Goal: Entertainment & Leisure: Consume media (video, audio)

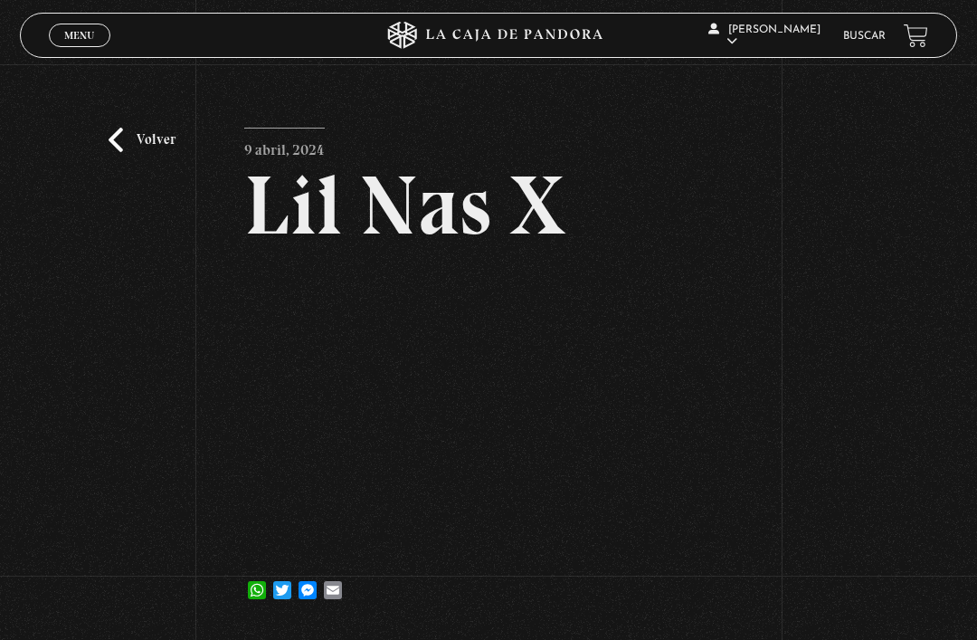
scroll to position [113, 0]
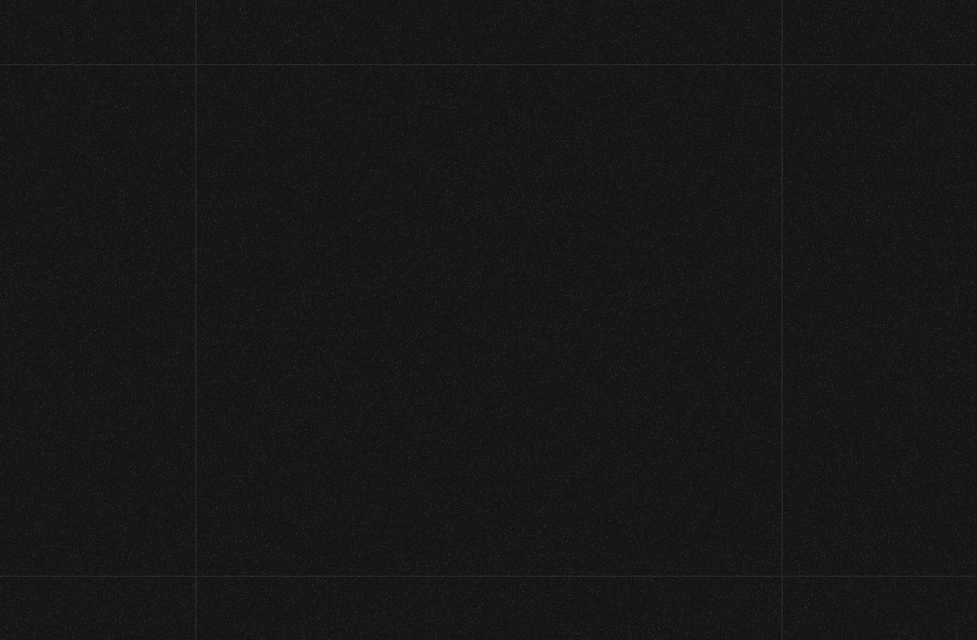
scroll to position [53, 0]
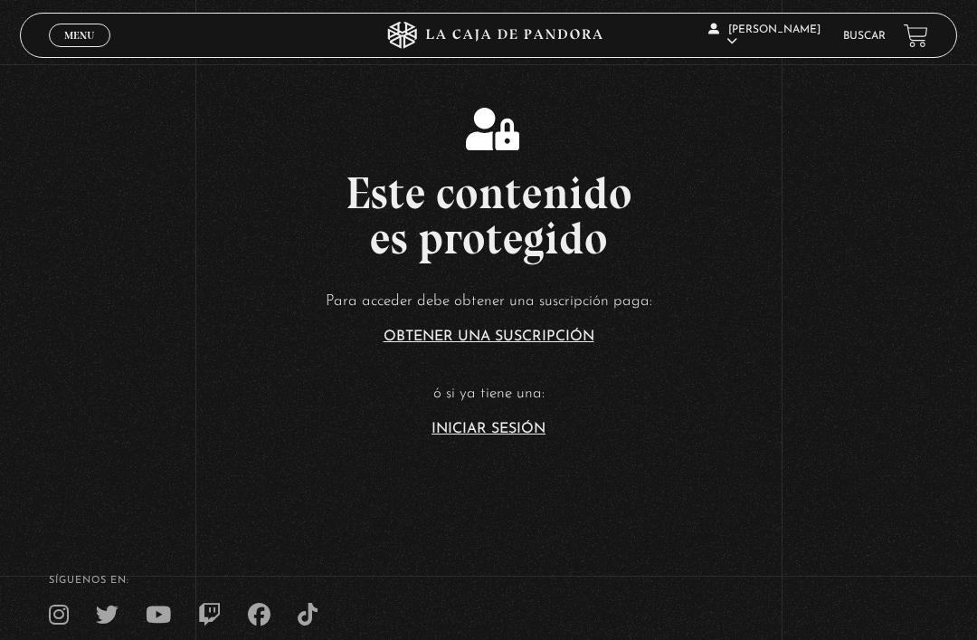
click at [528, 436] on link "Iniciar Sesión" at bounding box center [489, 429] width 114 height 14
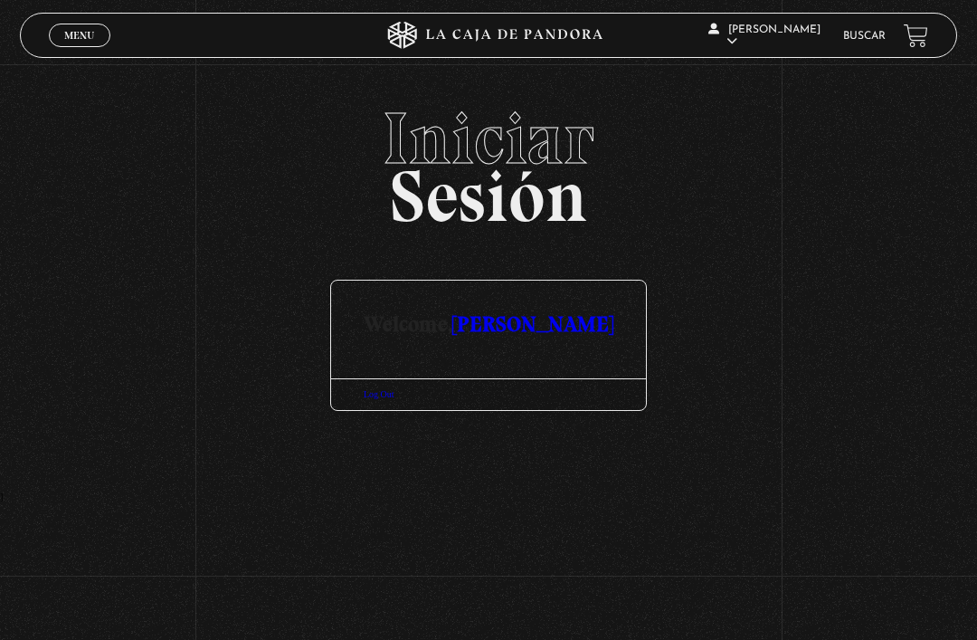
click at [79, 30] on span "Menu" at bounding box center [79, 35] width 30 height 11
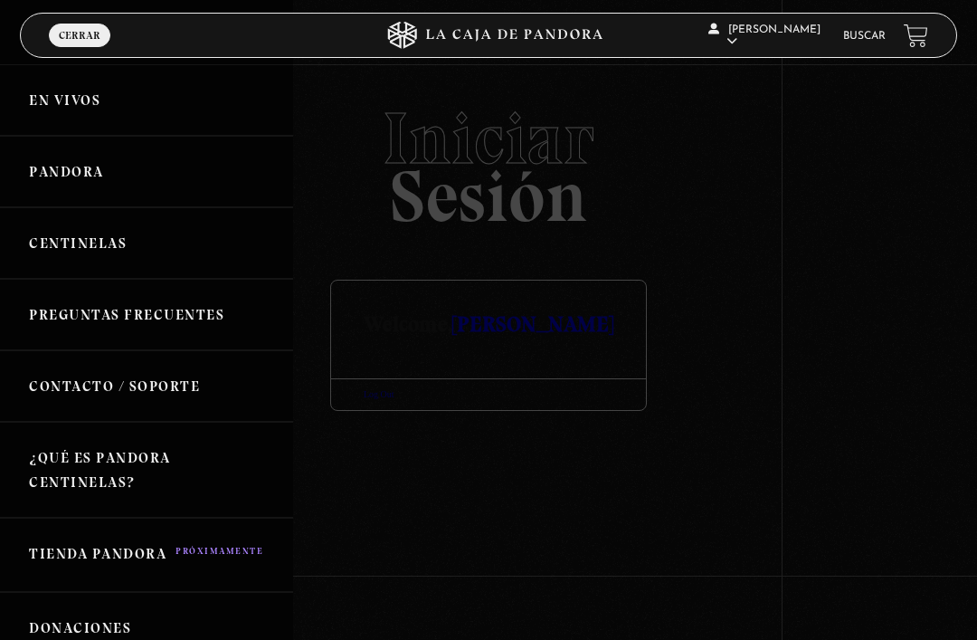
click at [88, 165] on link "Pandora" at bounding box center [146, 171] width 293 height 71
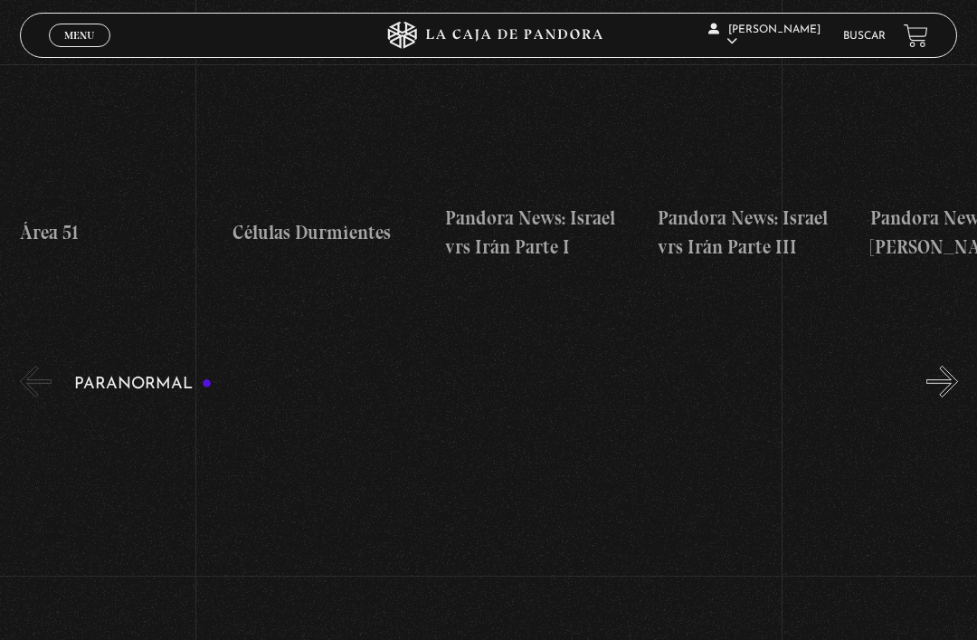
scroll to position [1336, 0]
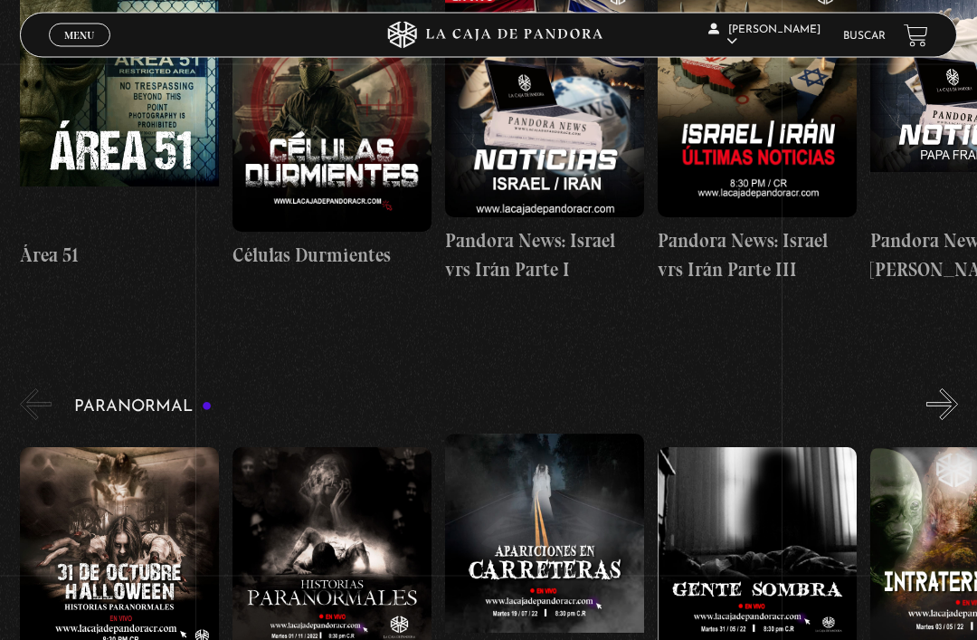
click at [949, 389] on button "»" at bounding box center [943, 405] width 32 height 32
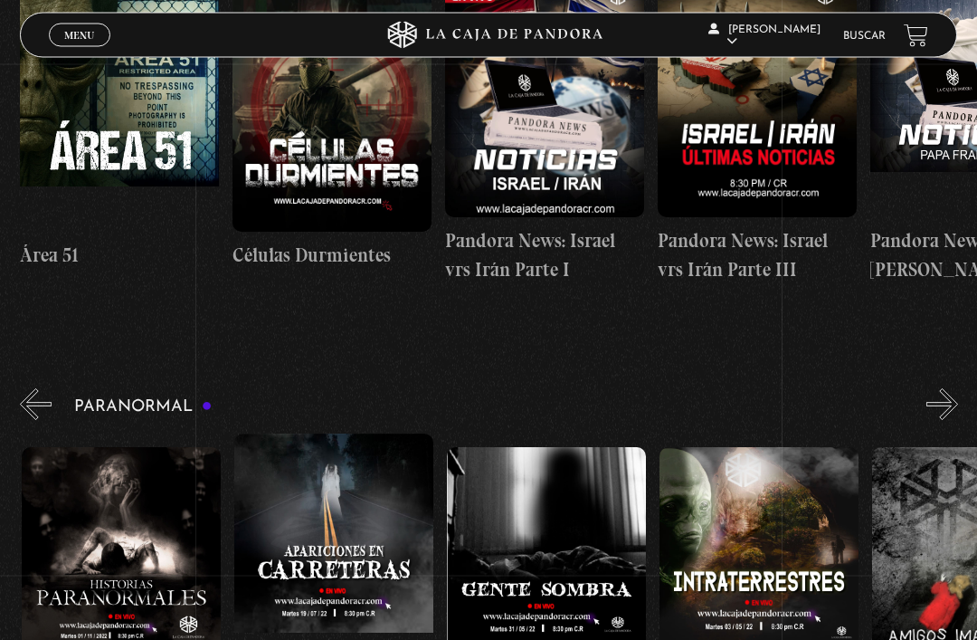
scroll to position [1337, 0]
click at [952, 388] on button "»" at bounding box center [943, 404] width 32 height 32
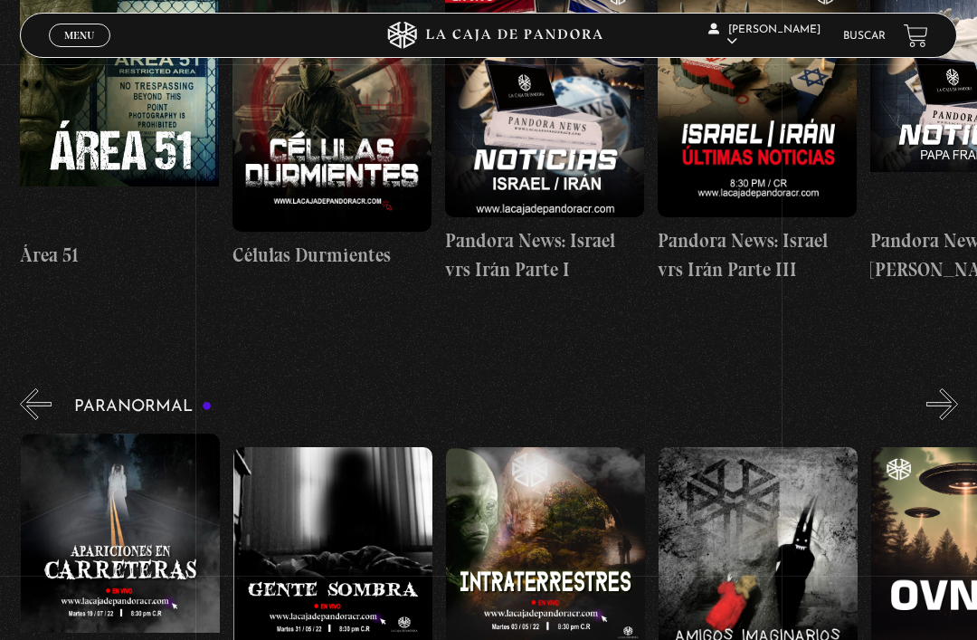
click at [956, 388] on button "»" at bounding box center [943, 404] width 32 height 32
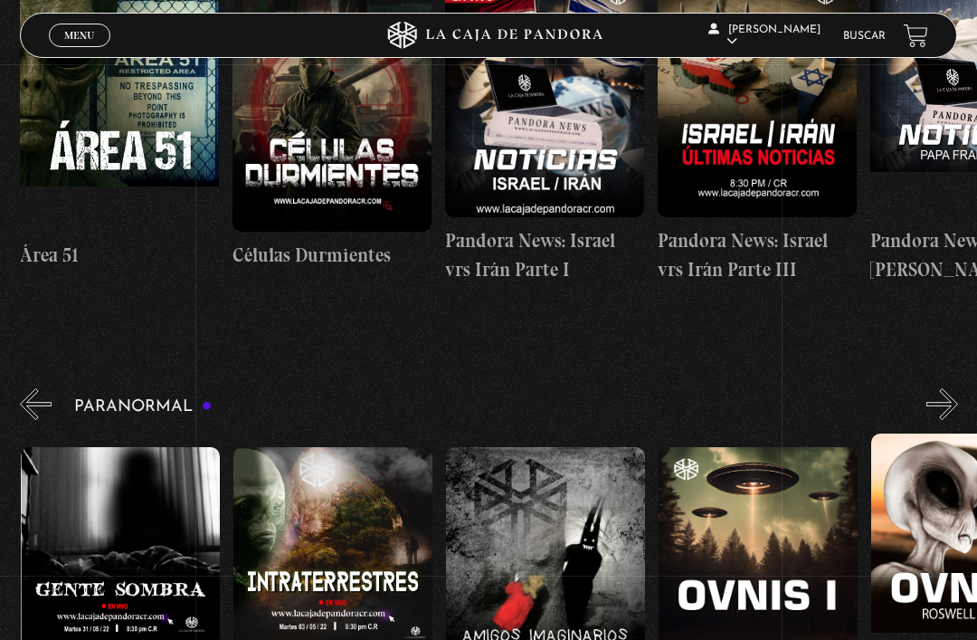
click at [951, 388] on button "»" at bounding box center [943, 404] width 32 height 32
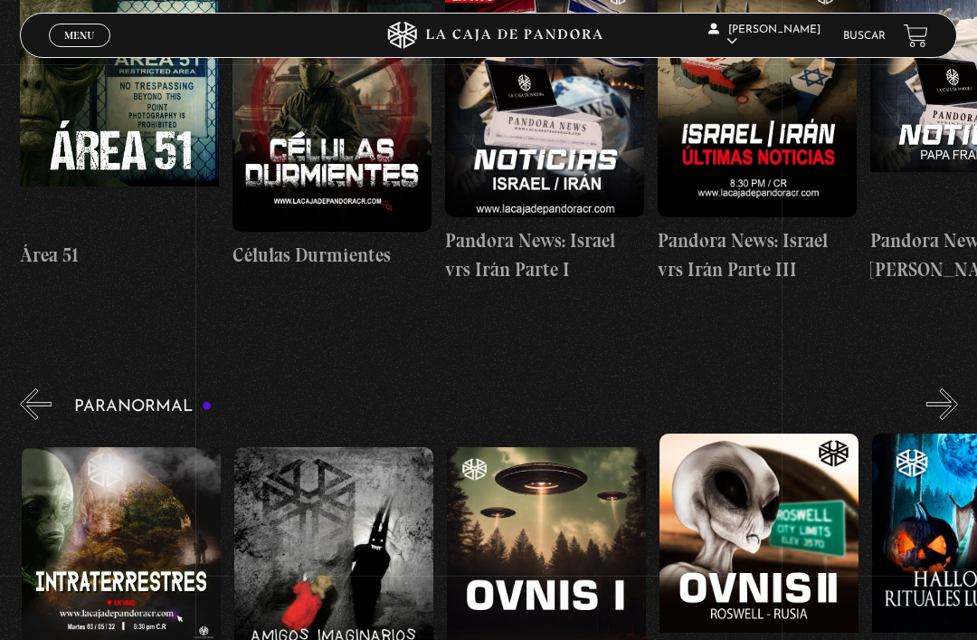
click at [956, 388] on button "»" at bounding box center [943, 404] width 32 height 32
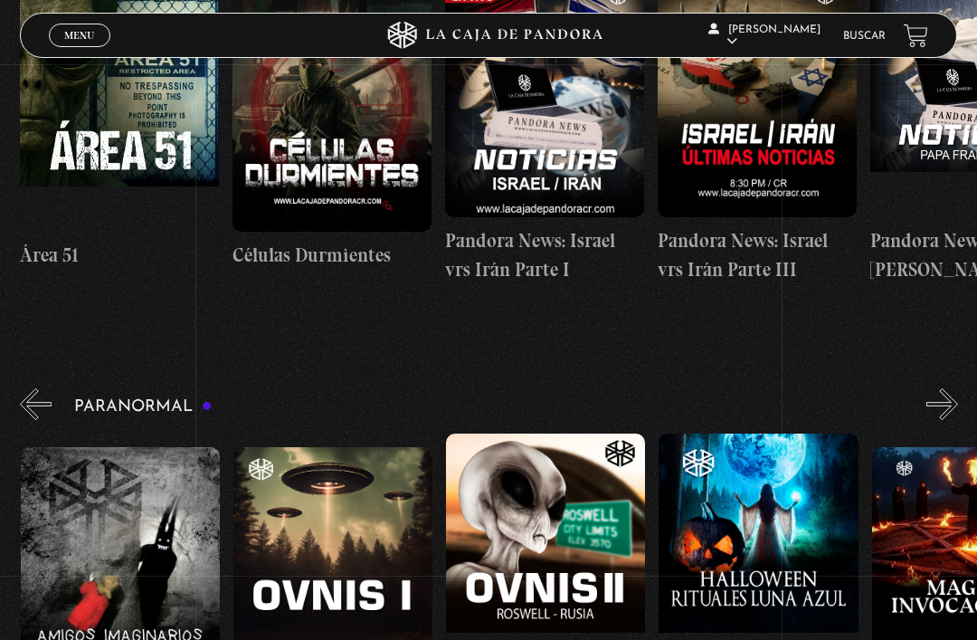
click at [957, 388] on button "»" at bounding box center [943, 404] width 32 height 32
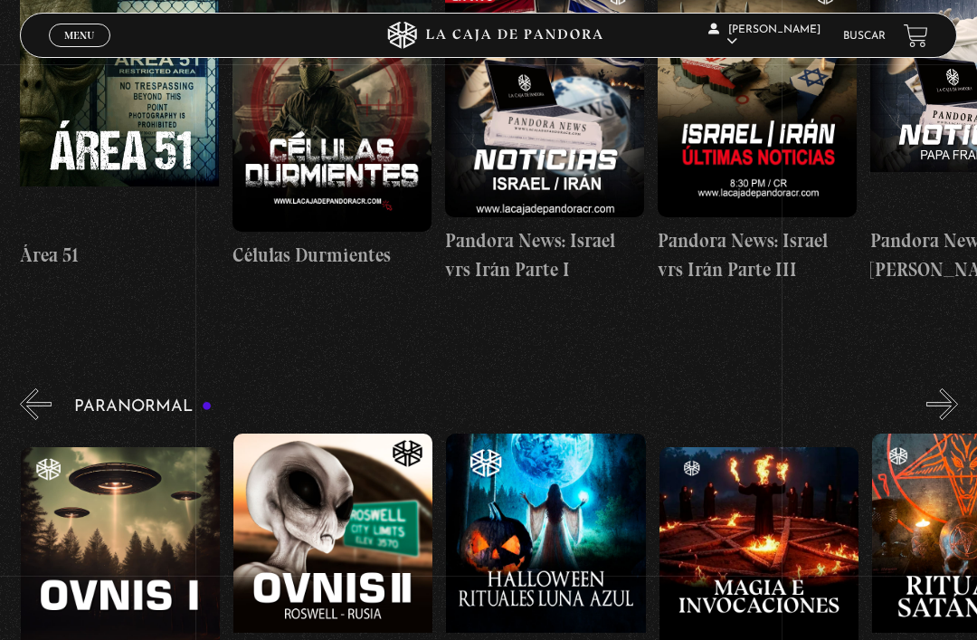
click at [957, 388] on button "»" at bounding box center [943, 404] width 32 height 32
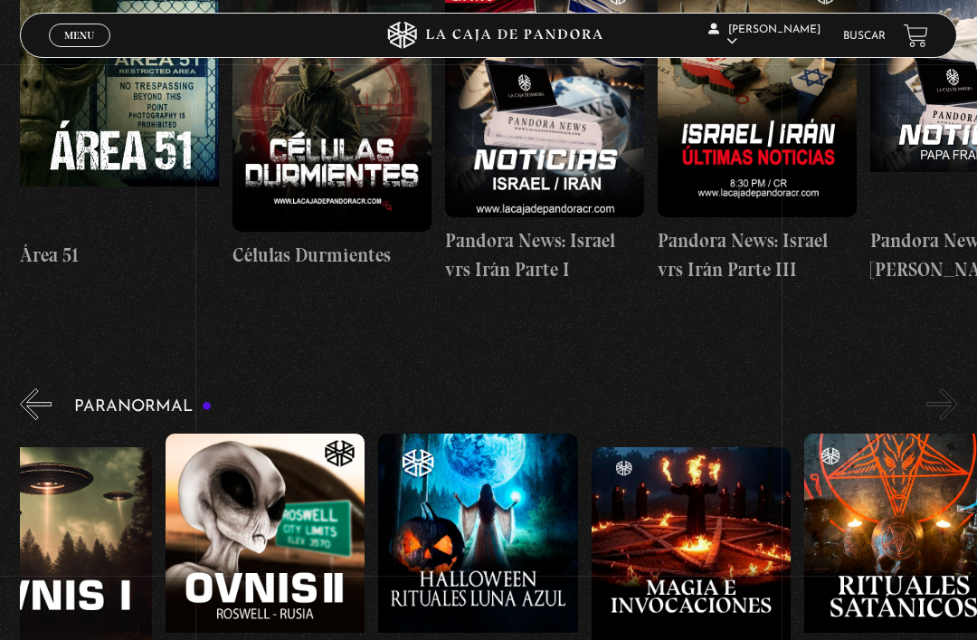
scroll to position [0, 1383]
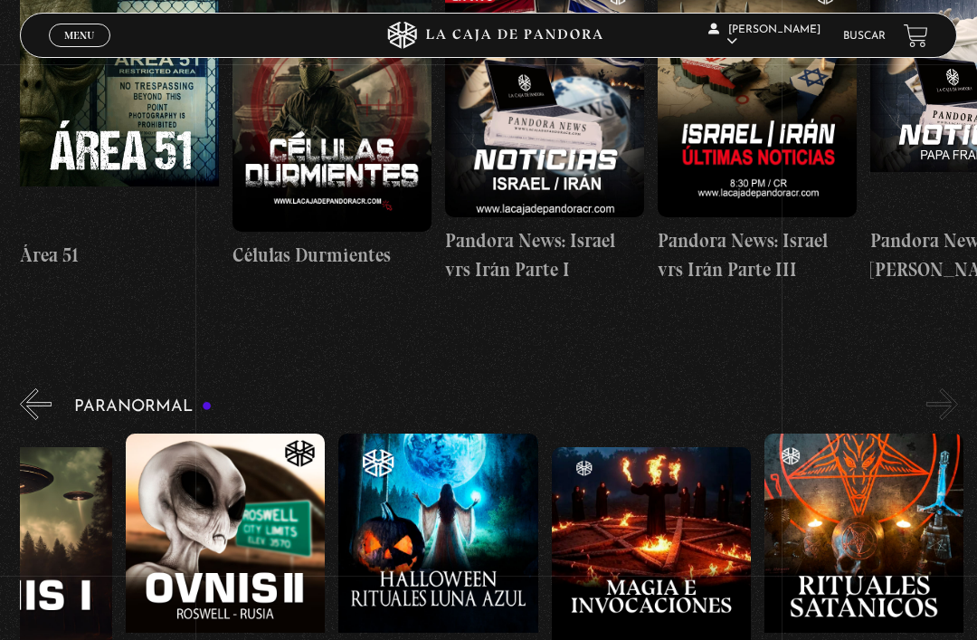
click at [956, 388] on button "»" at bounding box center [943, 404] width 32 height 32
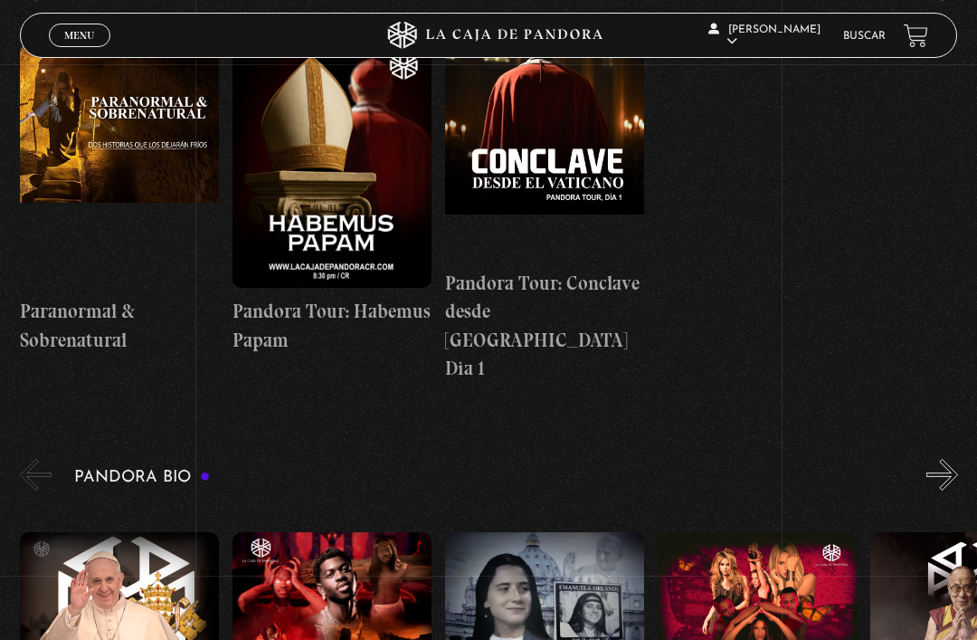
scroll to position [0, 0]
click at [941, 459] on button "»" at bounding box center [943, 475] width 32 height 32
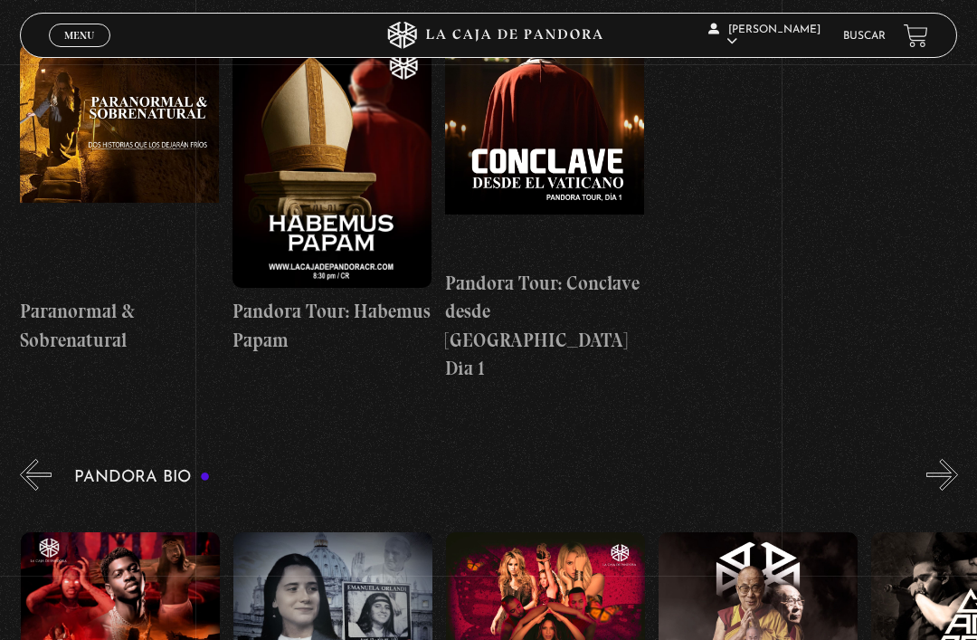
click at [946, 459] on button "»" at bounding box center [943, 475] width 32 height 32
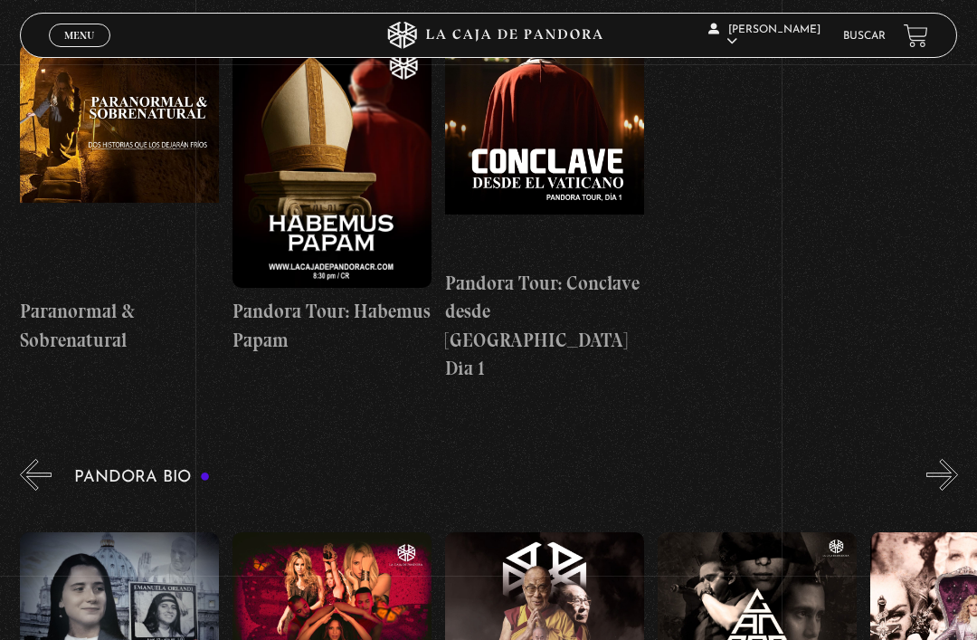
click at [947, 459] on button "»" at bounding box center [943, 475] width 32 height 32
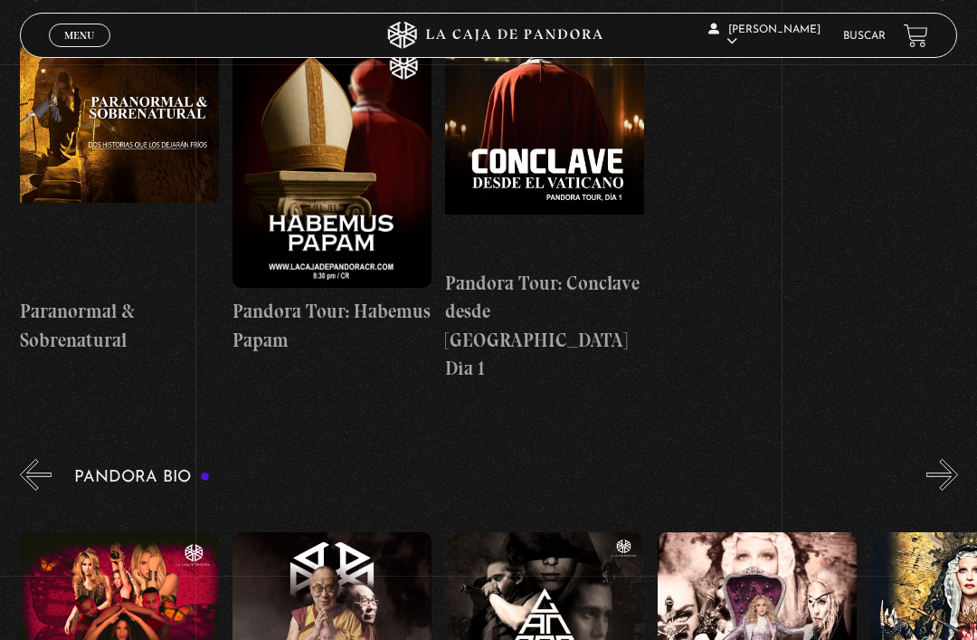
click at [948, 459] on button "»" at bounding box center [943, 475] width 32 height 32
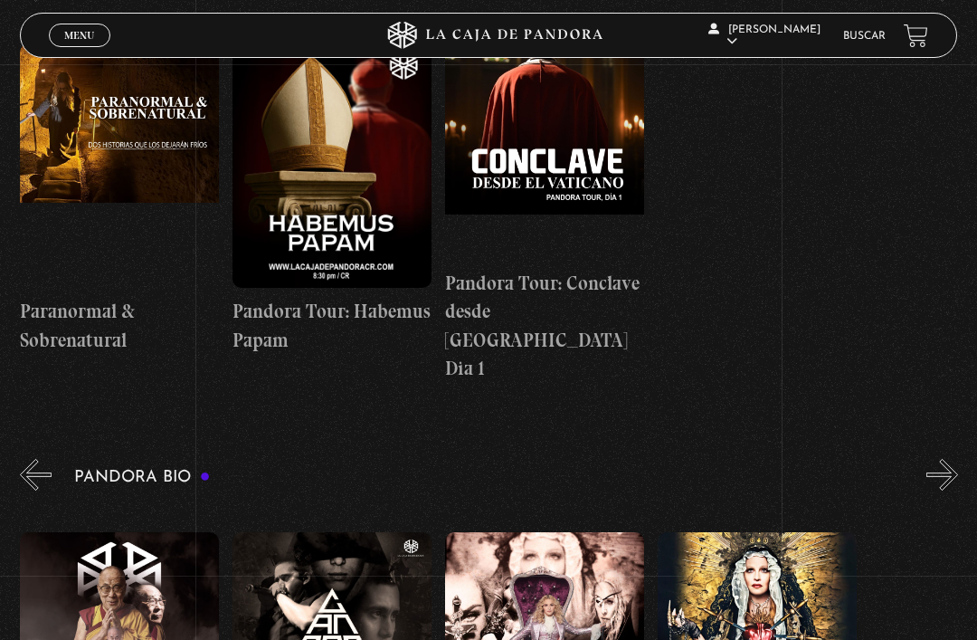
click at [950, 459] on button "»" at bounding box center [943, 475] width 32 height 32
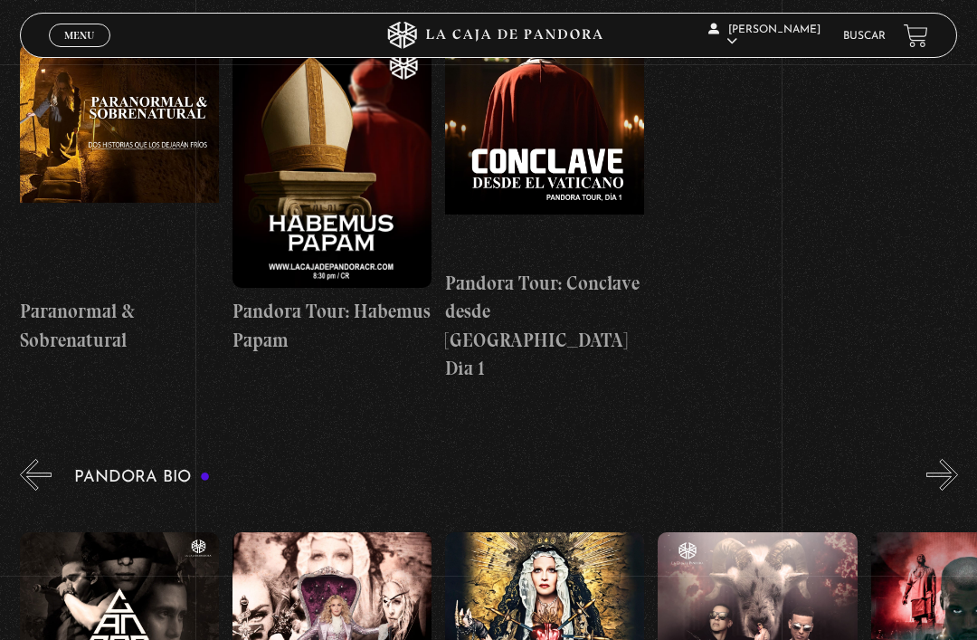
click at [950, 459] on button "»" at bounding box center [943, 475] width 32 height 32
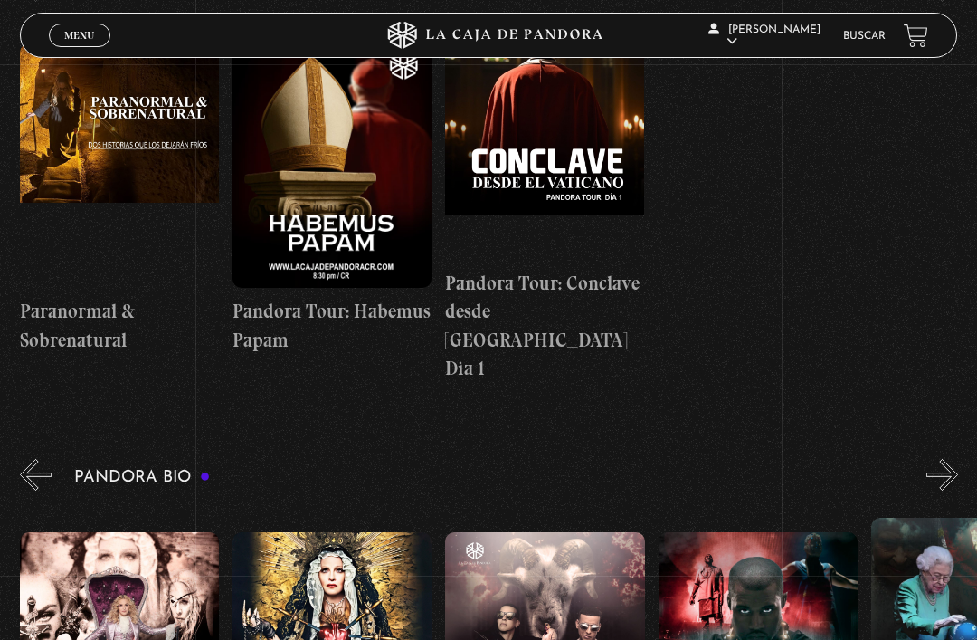
click at [948, 459] on button "»" at bounding box center [943, 475] width 32 height 32
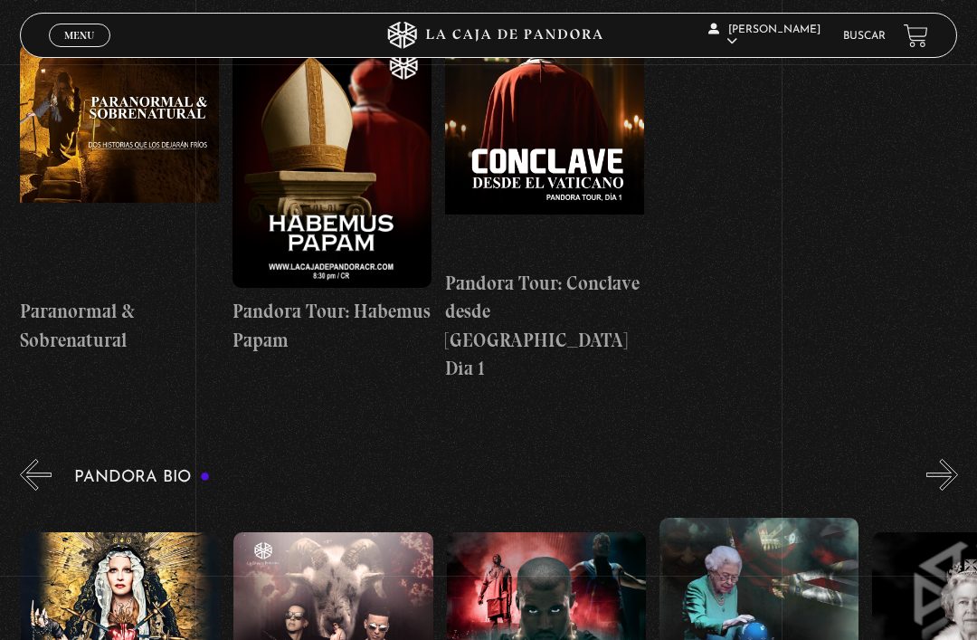
scroll to position [0, 1489]
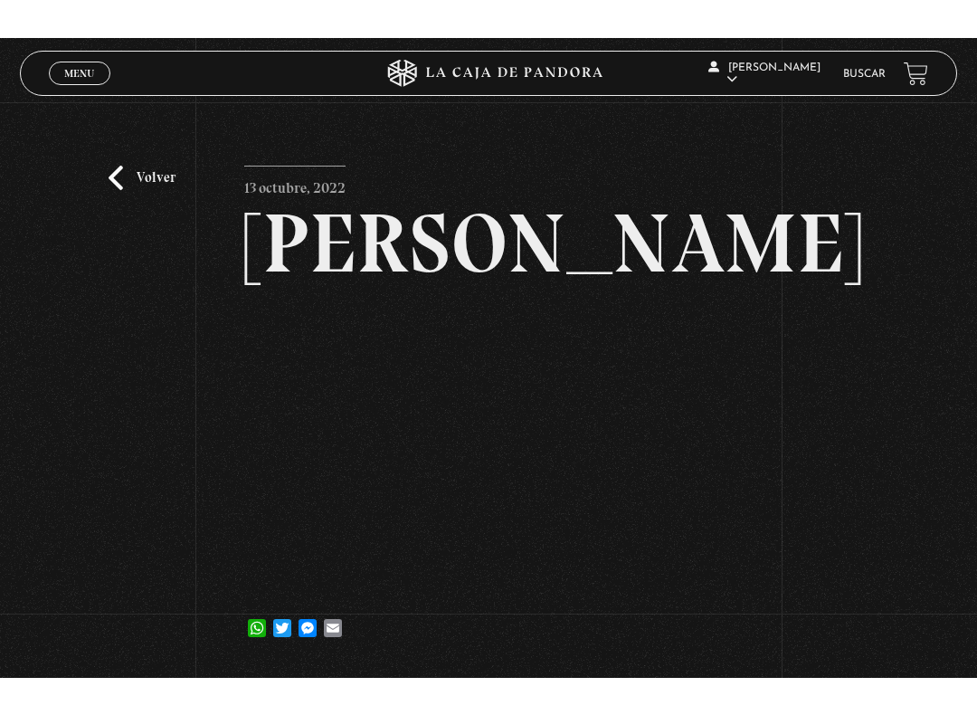
scroll to position [18, 0]
